Goal: Ask a question

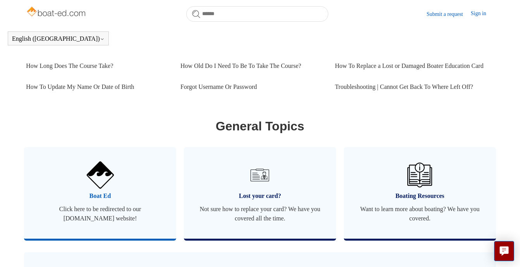
scroll to position [330, 0]
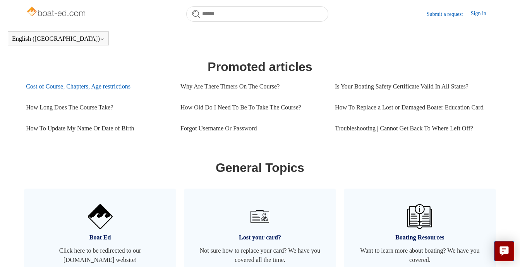
click at [102, 86] on link "Cost of Course, Chapters, Age restrictions" at bounding box center [97, 86] width 143 height 21
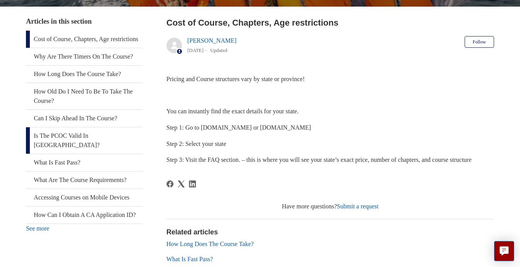
scroll to position [132, 0]
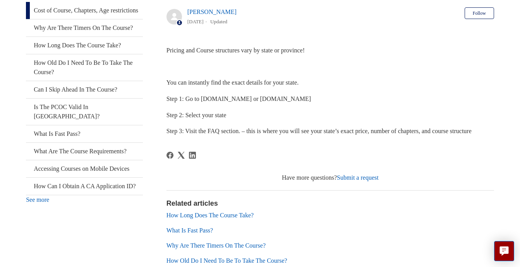
click at [358, 181] on link "Submit a request" at bounding box center [358, 177] width 42 height 7
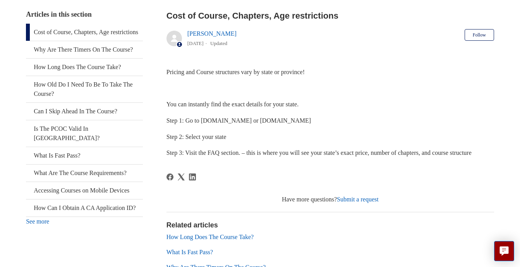
scroll to position [171, 0]
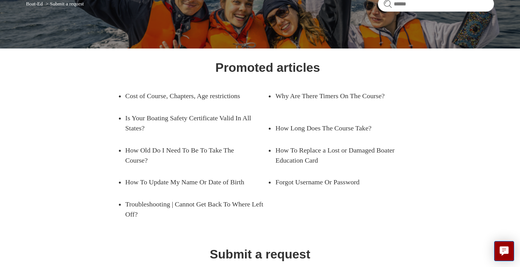
scroll to position [151, 0]
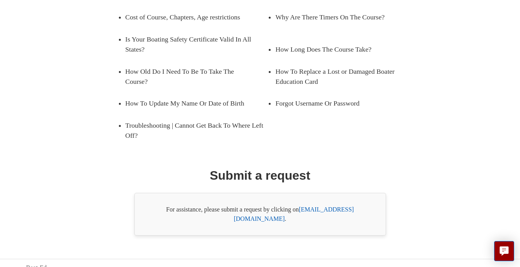
click at [342, 208] on link "support@boat-ed.com" at bounding box center [294, 214] width 120 height 16
click at [339, 212] on link "support@boat-ed.com" at bounding box center [294, 214] width 120 height 16
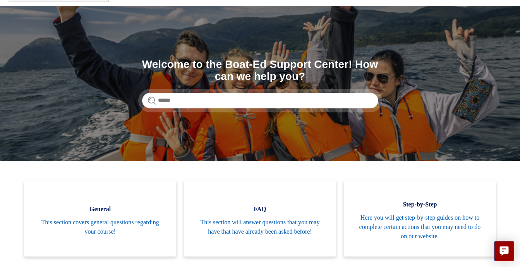
scroll to position [77, 0]
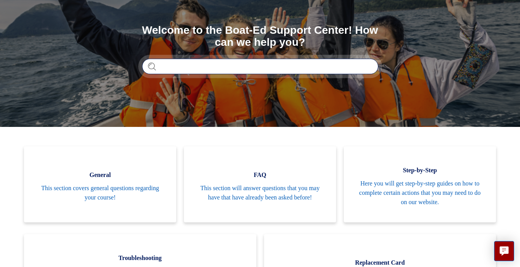
click at [210, 62] on input "Search" at bounding box center [260, 65] width 236 height 15
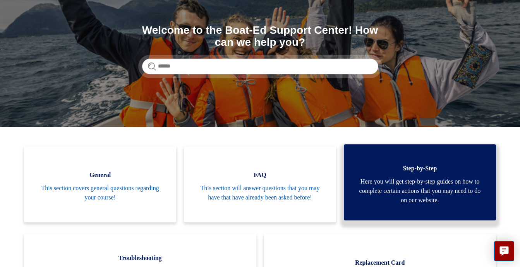
click at [411, 192] on span "Here you will get step-by-step guides on how to complete certain actions that y…" at bounding box center [420, 191] width 129 height 28
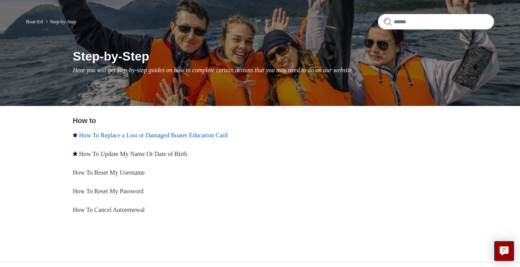
scroll to position [67, 0]
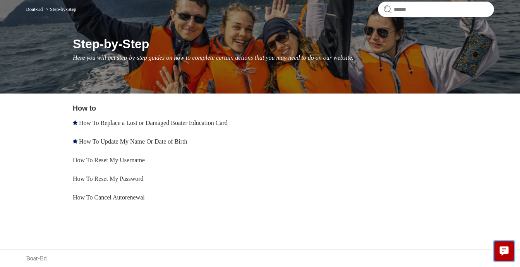
click at [497, 248] on button "Live chat" at bounding box center [504, 251] width 20 height 20
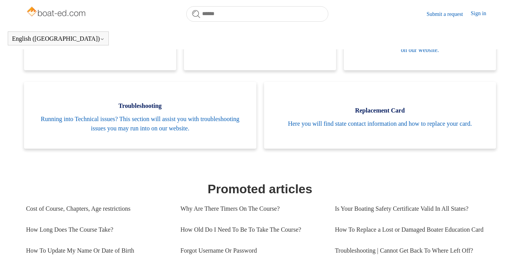
scroll to position [249, 0]
